Goal: Information Seeking & Learning: Learn about a topic

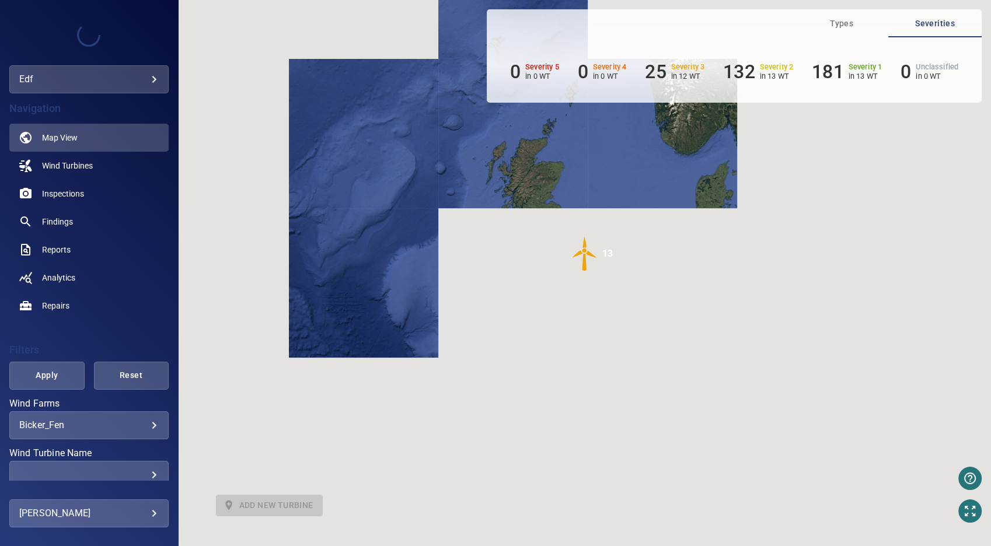
click at [144, 429] on body "**********" at bounding box center [495, 273] width 991 height 546
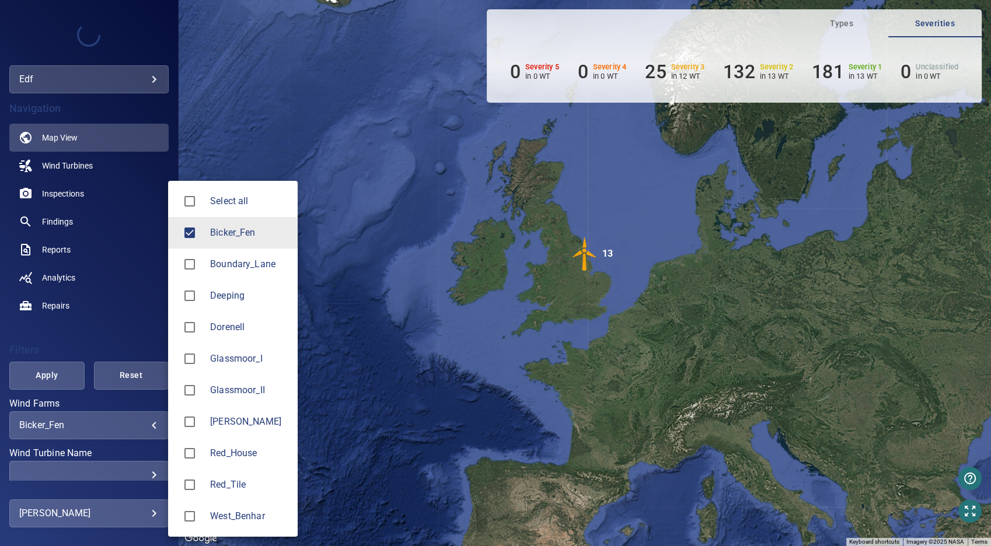
click at [213, 421] on li "[PERSON_NAME]" at bounding box center [233, 422] width 130 height 32
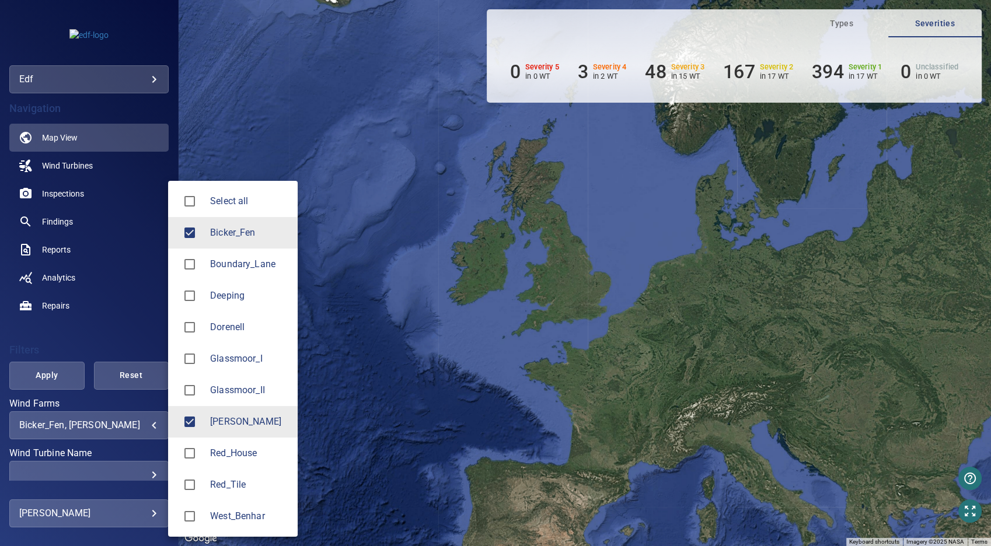
click at [235, 229] on span "Bicker_Fen" at bounding box center [249, 233] width 78 height 14
type input "*******"
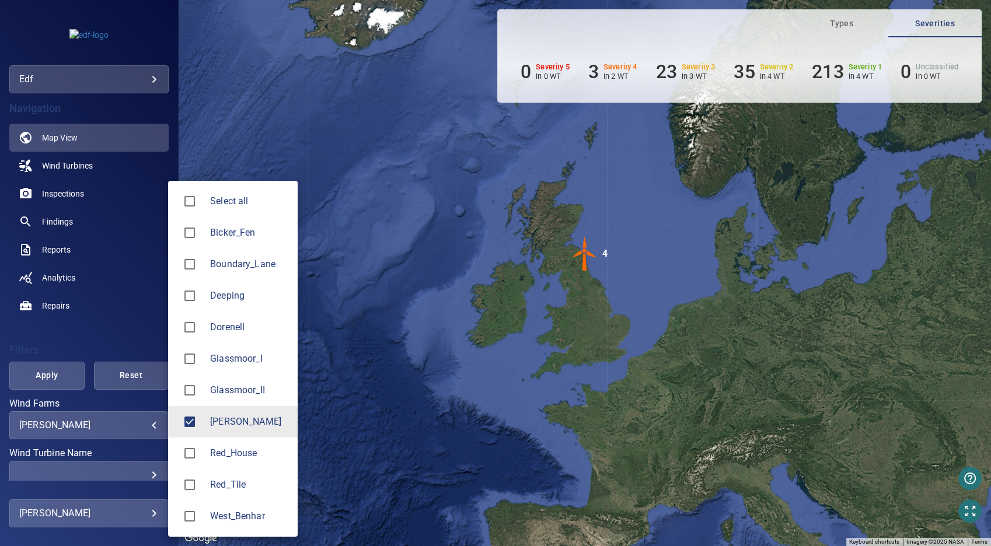
click at [70, 193] on div at bounding box center [495, 273] width 991 height 546
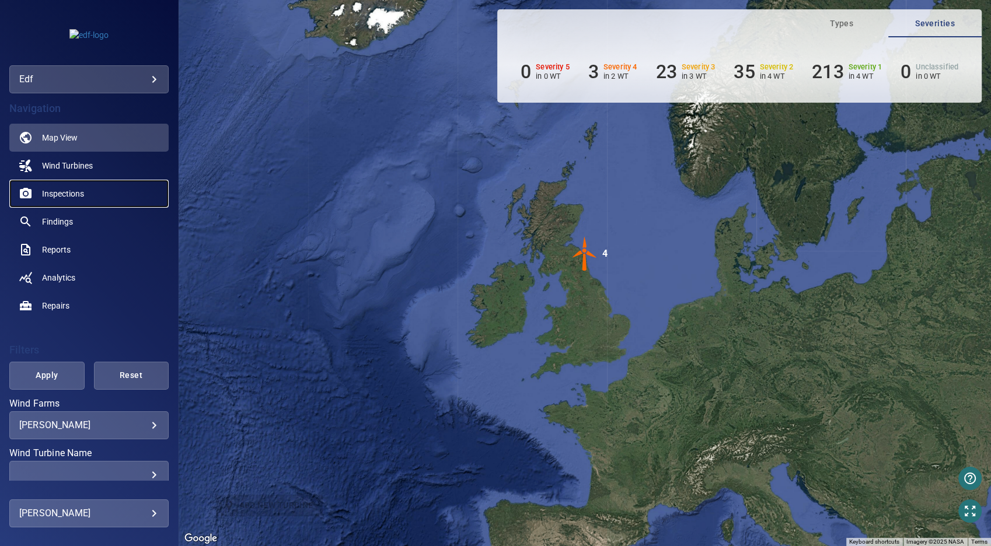
click at [71, 193] on span "Inspections" at bounding box center [63, 194] width 42 height 12
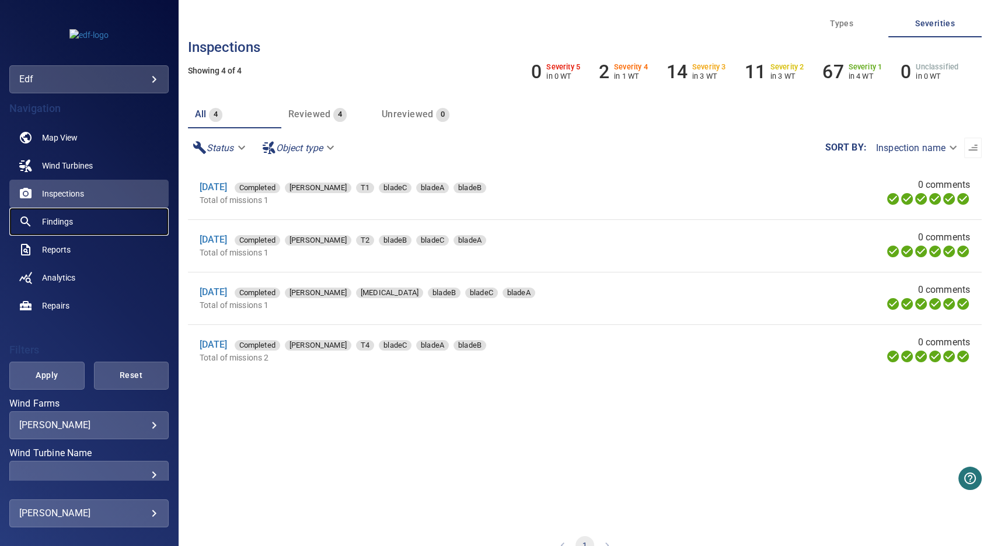
click at [61, 221] on span "Findings" at bounding box center [57, 222] width 31 height 12
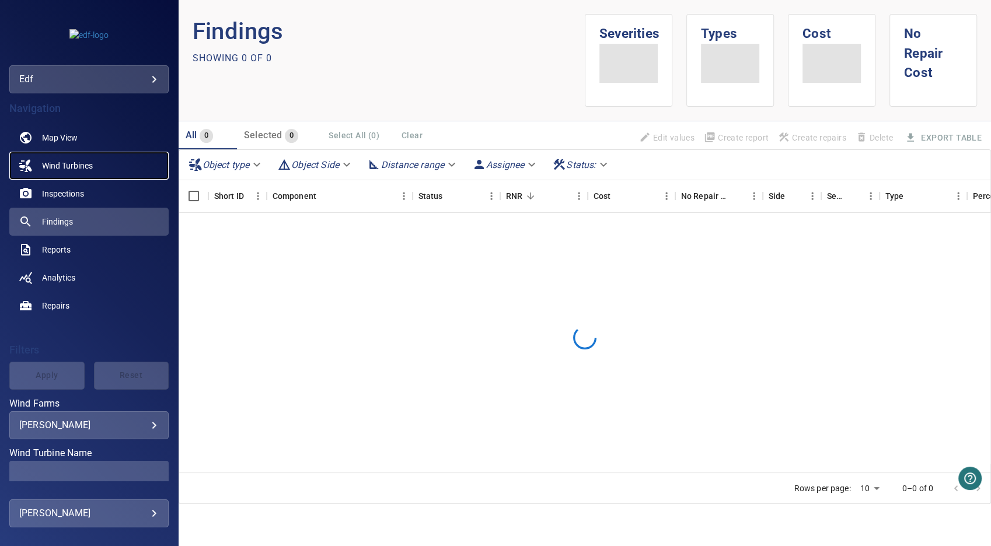
click at [77, 166] on span "Wind Turbines" at bounding box center [67, 166] width 51 height 12
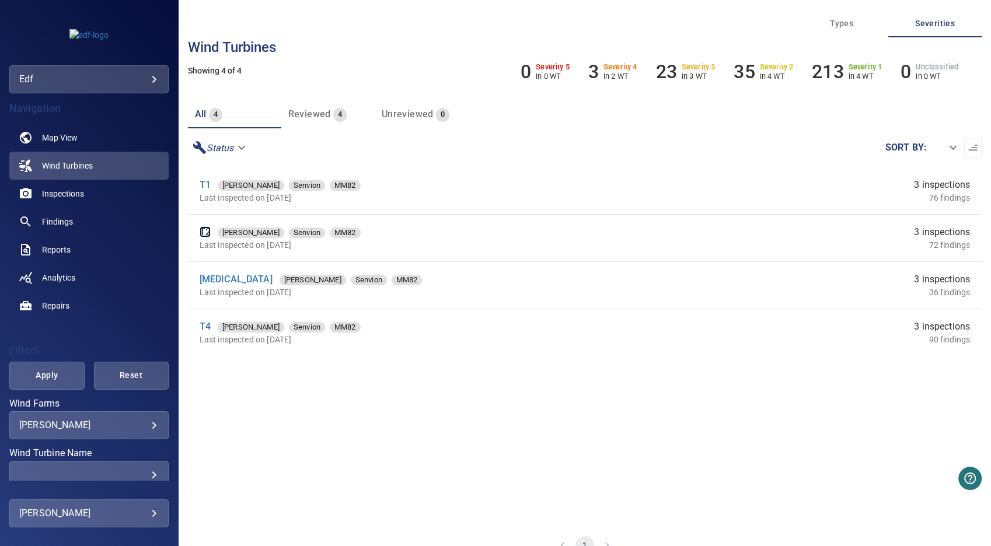
click at [205, 229] on link "T2" at bounding box center [205, 232] width 11 height 11
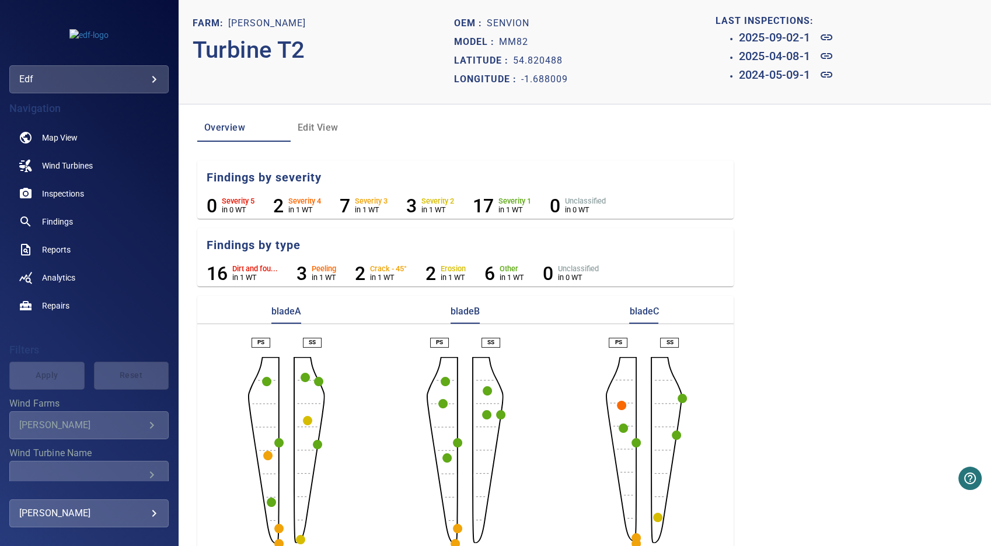
click at [617, 405] on circle "button" at bounding box center [621, 405] width 9 height 9
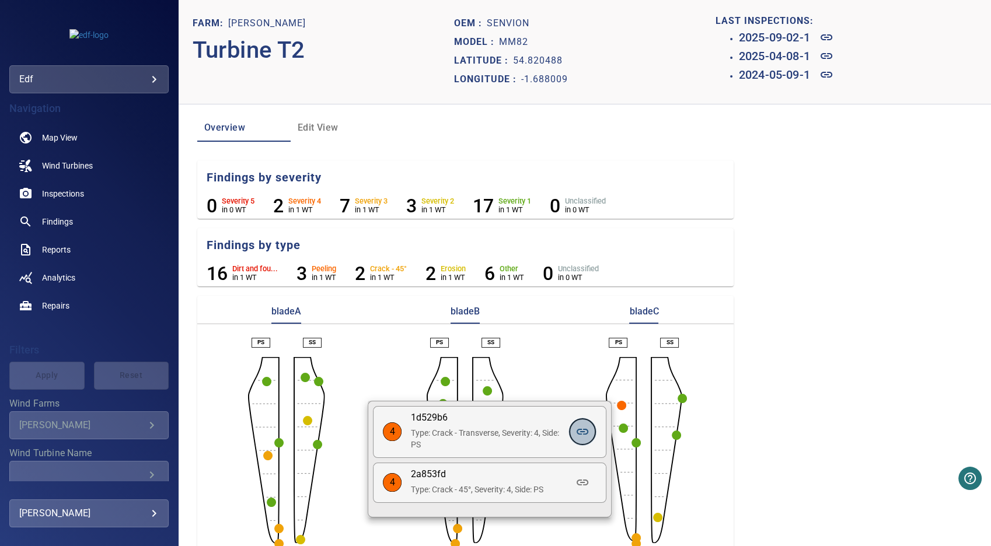
click at [583, 432] on icon at bounding box center [583, 432] width 12 height 6
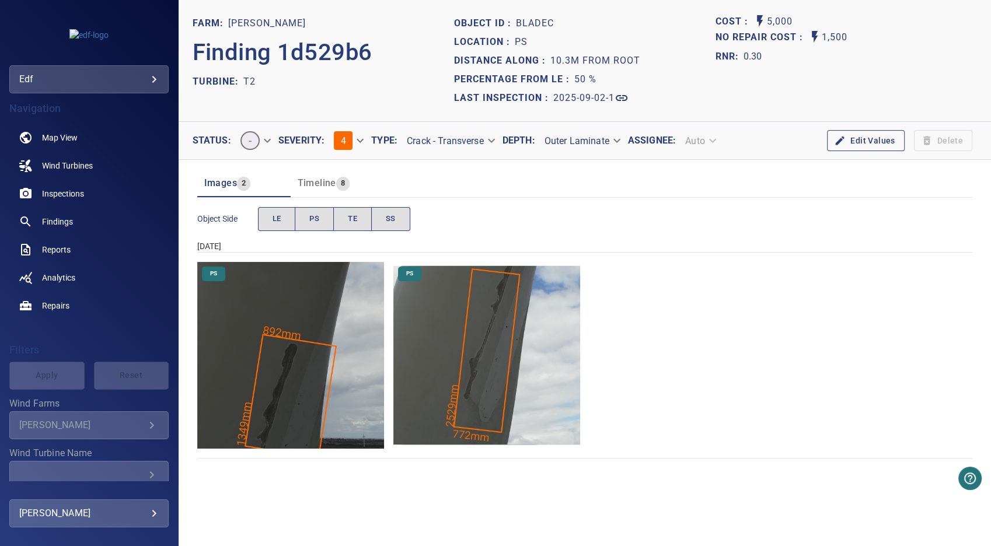
click at [469, 354] on img "Langley/T2/2025-09-02-1/2025-09-02-1/image111wp117.jpg" at bounding box center [486, 355] width 187 height 187
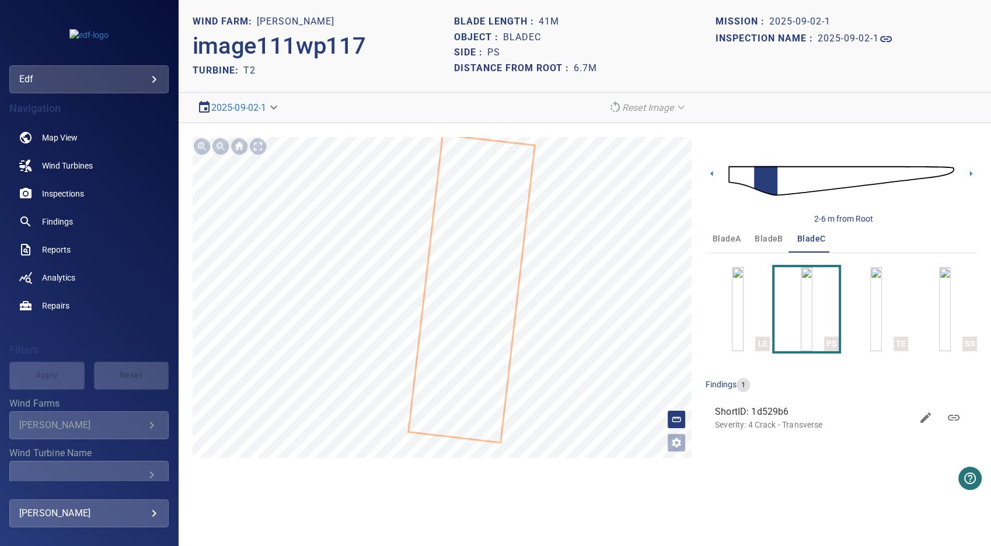
click at [278, 108] on body "**********" at bounding box center [495, 273] width 991 height 546
click at [252, 149] on link "2025-04-08-1" at bounding box center [229, 149] width 55 height 14
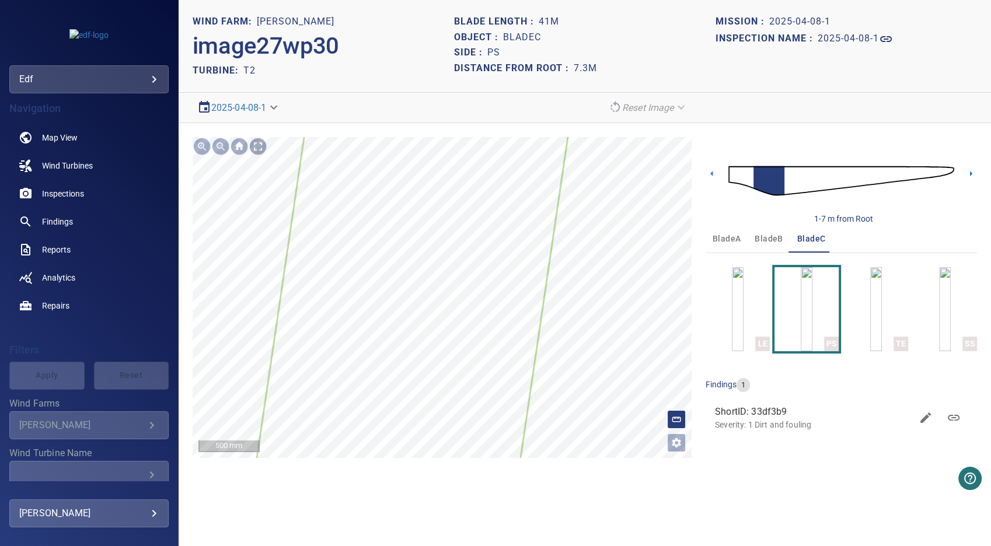
click at [252, 142] on div at bounding box center [258, 146] width 19 height 19
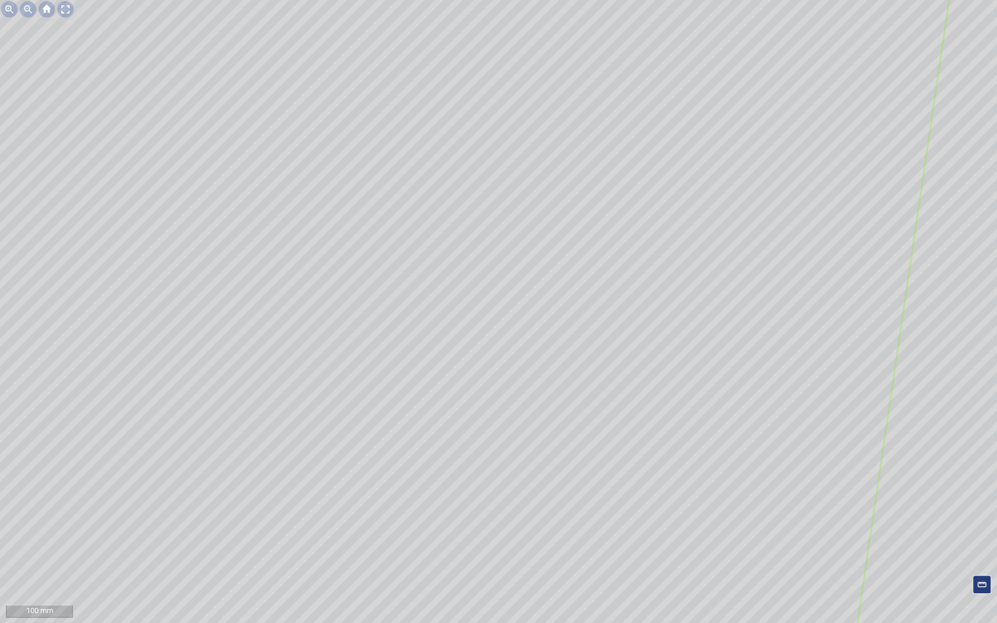
click at [72, 13] on div at bounding box center [65, 9] width 19 height 19
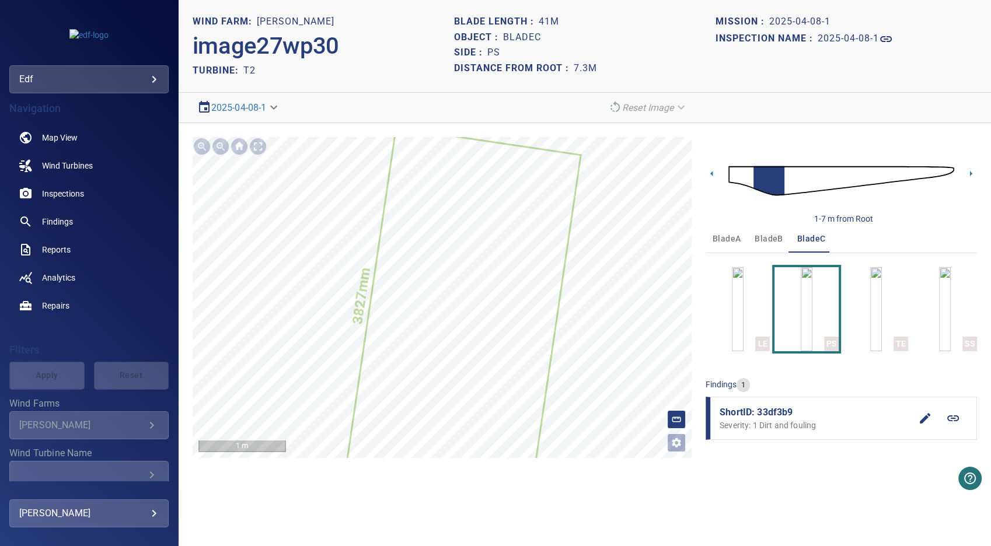
click at [775, 240] on span "bladeB" at bounding box center [769, 239] width 28 height 15
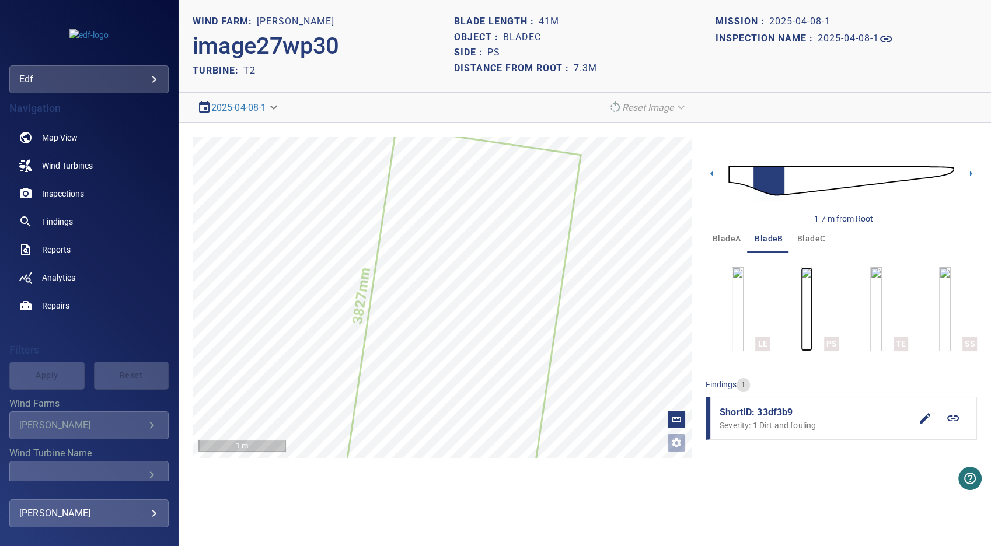
click at [804, 323] on img "button" at bounding box center [807, 309] width 12 height 84
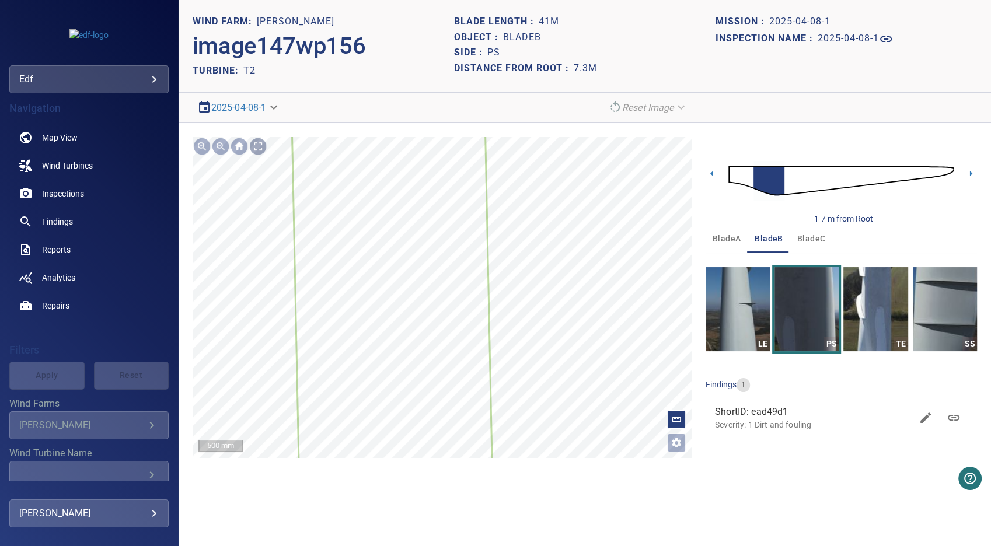
click at [259, 142] on div at bounding box center [258, 146] width 19 height 19
click at [262, 147] on div at bounding box center [258, 146] width 19 height 19
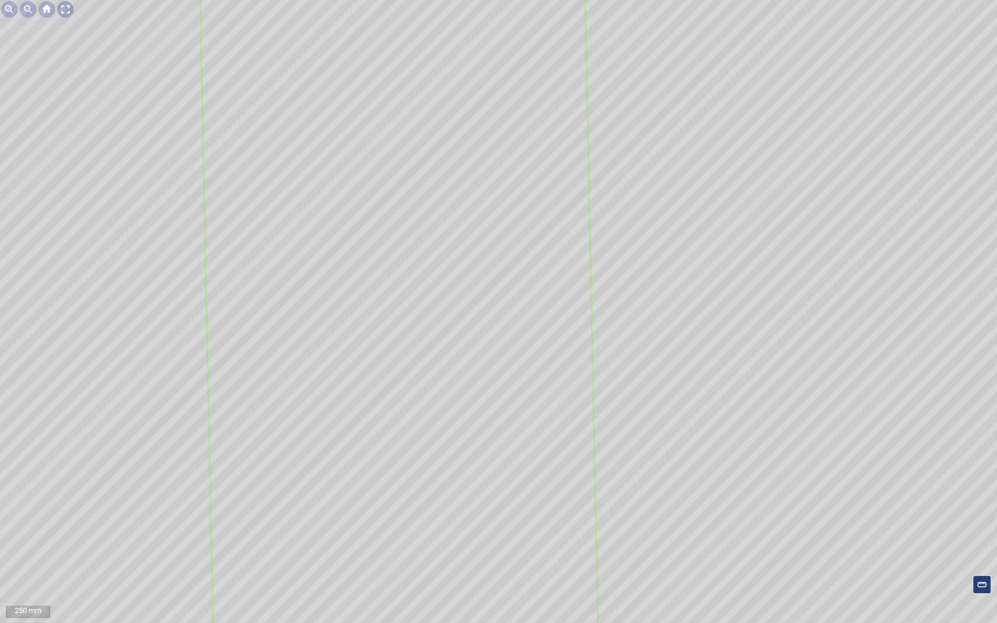
click at [61, 6] on div at bounding box center [65, 9] width 19 height 19
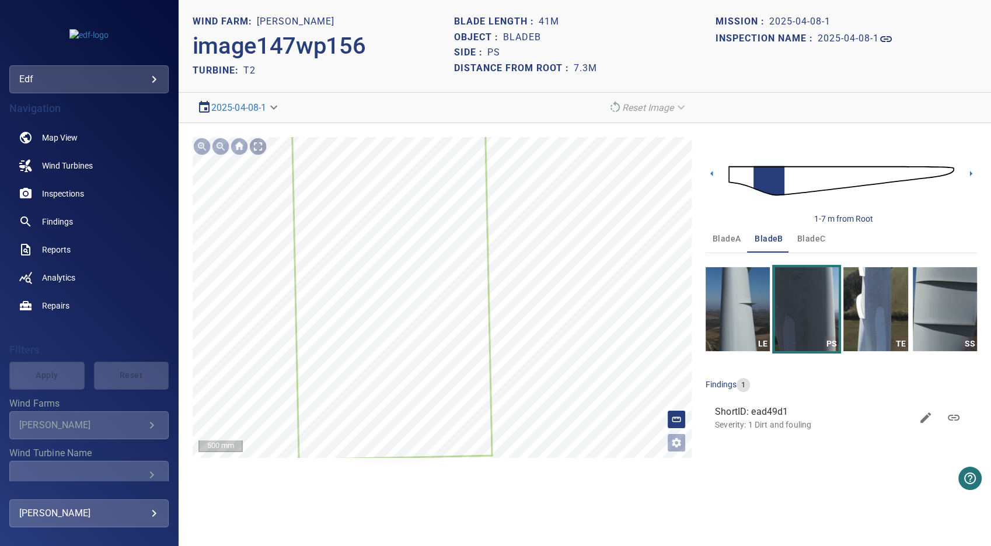
click at [260, 144] on div at bounding box center [258, 146] width 19 height 19
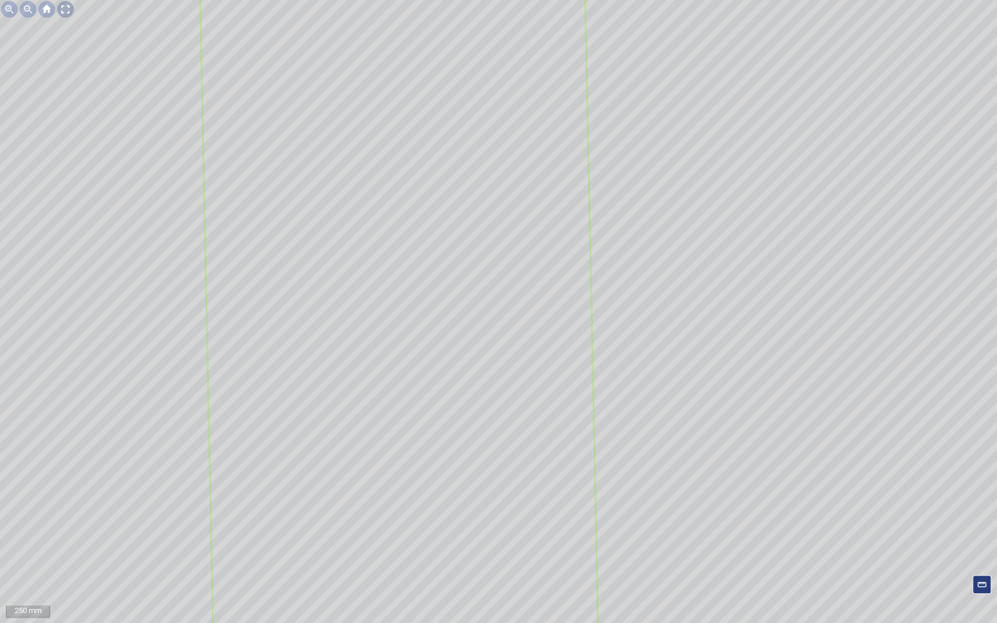
click at [64, 6] on div at bounding box center [65, 9] width 19 height 19
